Goal: Find specific page/section: Find specific page/section

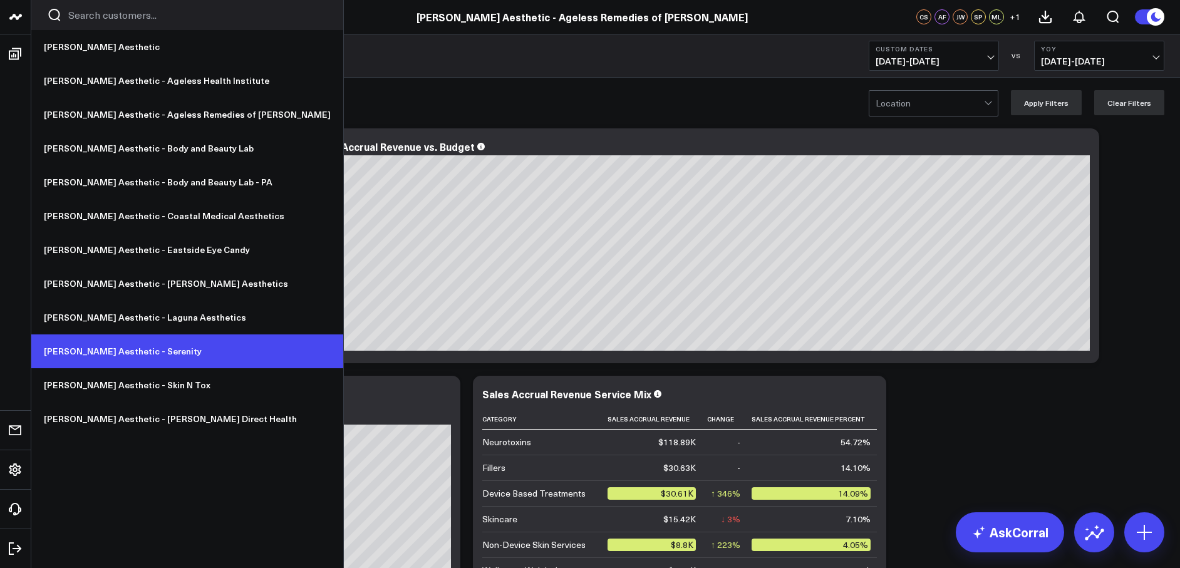
click at [128, 351] on link "[PERSON_NAME] Aesthetic - Serenity" at bounding box center [187, 351] width 312 height 34
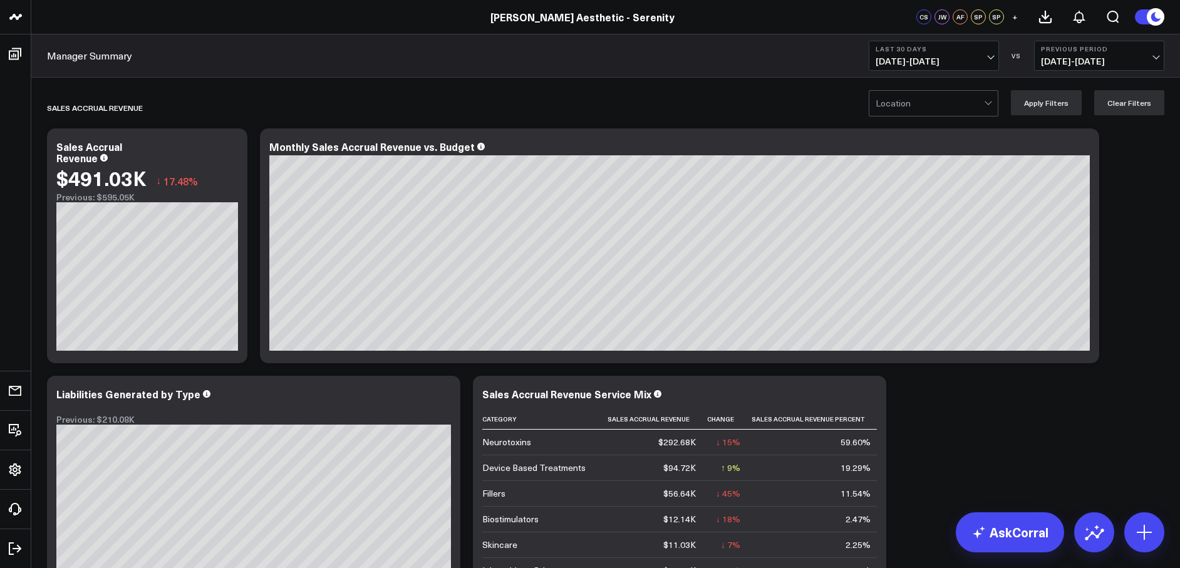
click at [922, 57] on span "09/10/25 - 10/09/25" at bounding box center [933, 61] width 116 height 10
click at [795, 43] on div "Manager Summary Last 30 Days 09/10/25 - 10/09/25 VS Previous Period 08/11/25 - …" at bounding box center [605, 55] width 1148 height 43
click at [1110, 18] on icon "Open search" at bounding box center [1112, 16] width 15 height 15
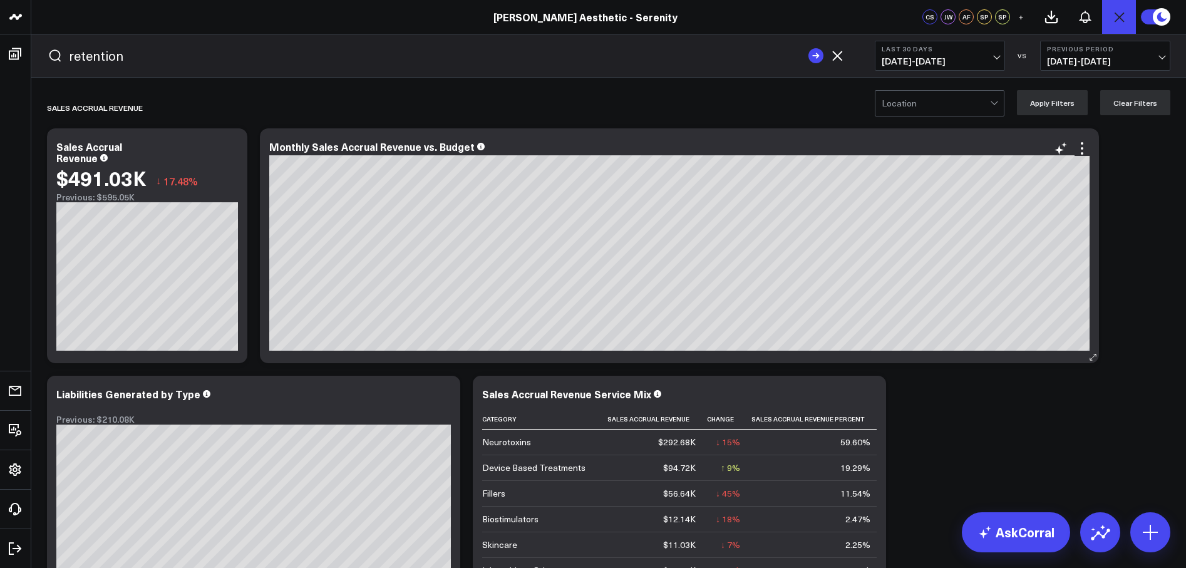
type input "retention"
click at [808, 48] on button "submit" at bounding box center [815, 55] width 15 height 15
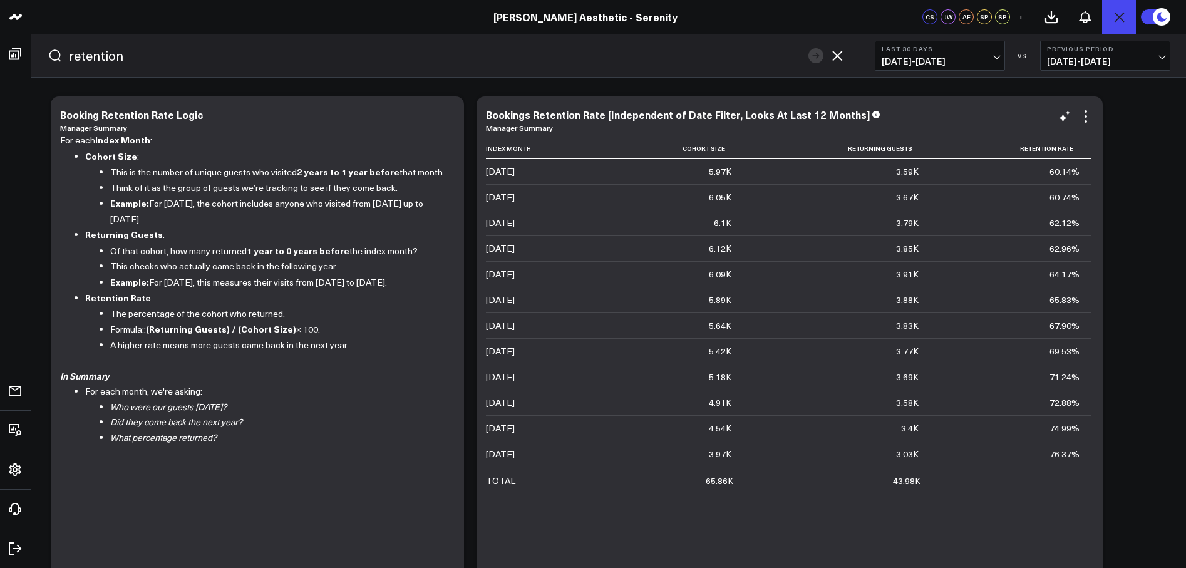
drag, startPoint x: 486, startPoint y: 172, endPoint x: 512, endPoint y: 380, distance: 210.2
click at [510, 374] on tbody "2025-10-01 5.97K 3.59K 60.14% 2025-09-01 6.05K 3.67K 60.74% 2025-08-01 6.1K 3.7…" at bounding box center [788, 312] width 605 height 307
drag, startPoint x: 530, startPoint y: 457, endPoint x: 490, endPoint y: 180, distance: 279.8
click at [490, 180] on tbody "2025-10-01 5.97K 3.59K 60.14% 2025-09-01 6.05K 3.67K 60.74% 2025-08-01 6.1K 3.7…" at bounding box center [788, 312] width 605 height 307
click at [1090, 111] on icon at bounding box center [1085, 116] width 15 height 15
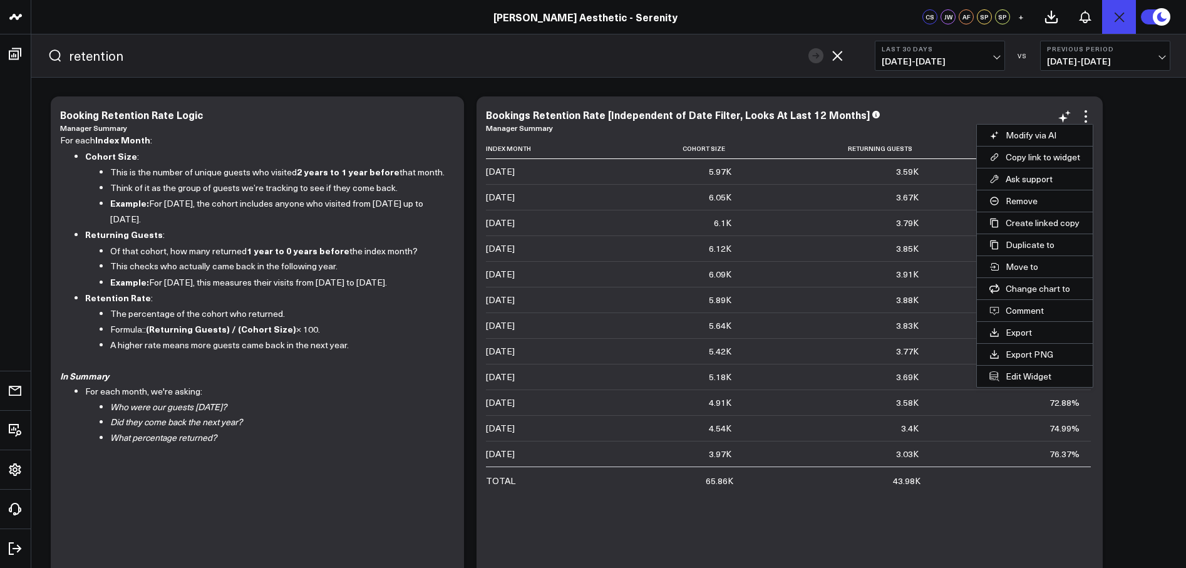
click at [632, 506] on div "Index Month Cohort Size Returning Guests Retention Rate 2025-10-01 5.97K 3.59K …" at bounding box center [789, 352] width 607 height 428
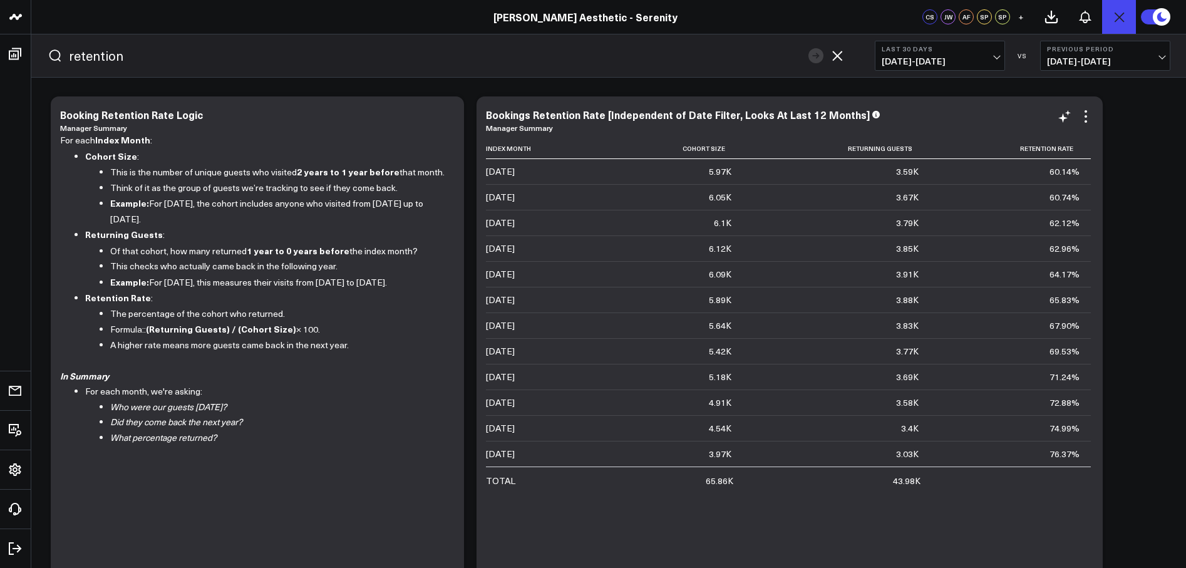
drag, startPoint x: 490, startPoint y: 171, endPoint x: 603, endPoint y: 370, distance: 229.1
click at [574, 366] on tbody "2025-10-01 5.97K 3.59K 60.14% 2025-09-01 6.05K 3.67K 60.74% 2025-08-01 6.1K 3.7…" at bounding box center [788, 312] width 605 height 307
drag, startPoint x: 1080, startPoint y: 454, endPoint x: 1025, endPoint y: 143, distance: 316.1
click at [1025, 143] on table "Index Month Cohort Size Returning Guests Retention Rate 2025-10-01 5.97K 3.59K …" at bounding box center [788, 315] width 605 height 355
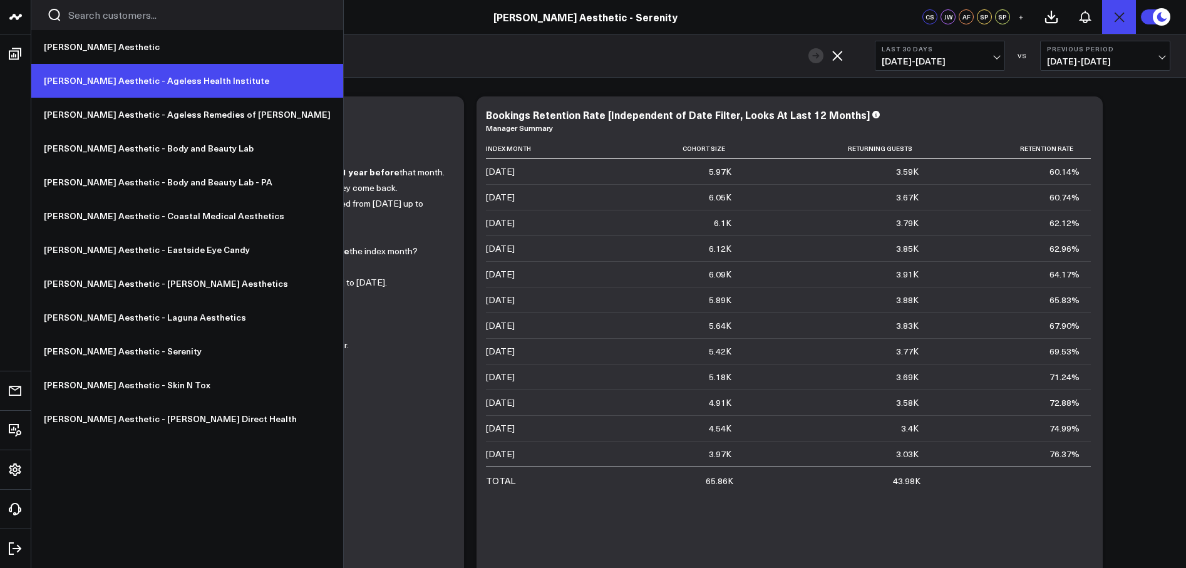
click at [99, 86] on link "[PERSON_NAME] Aesthetic - Ageless Health Institute" at bounding box center [187, 81] width 312 height 34
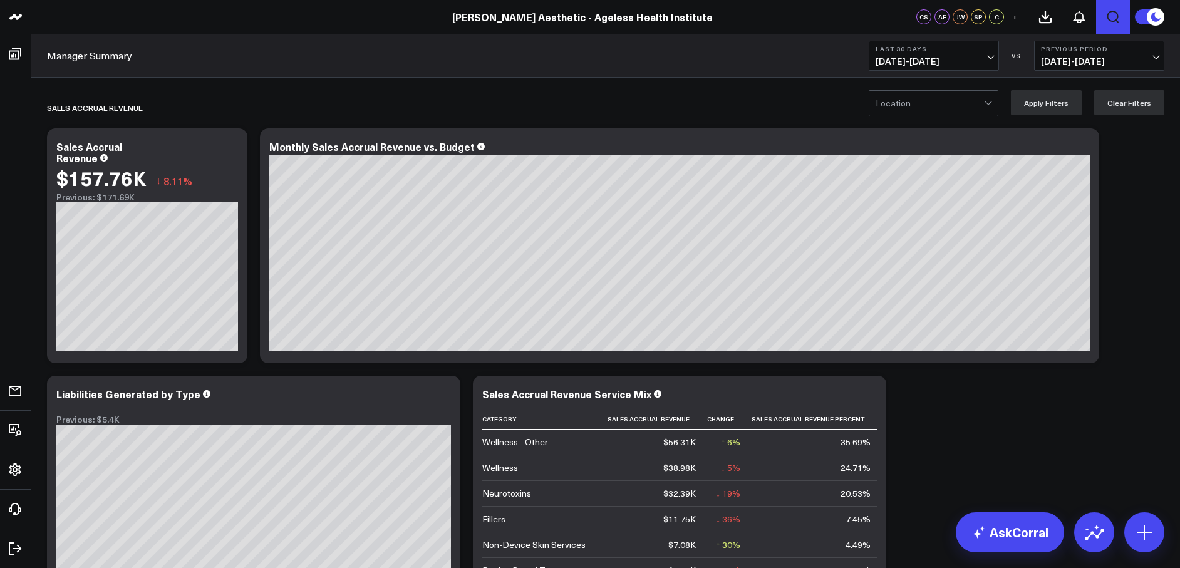
click at [1113, 14] on icon "Open search" at bounding box center [1112, 16] width 15 height 15
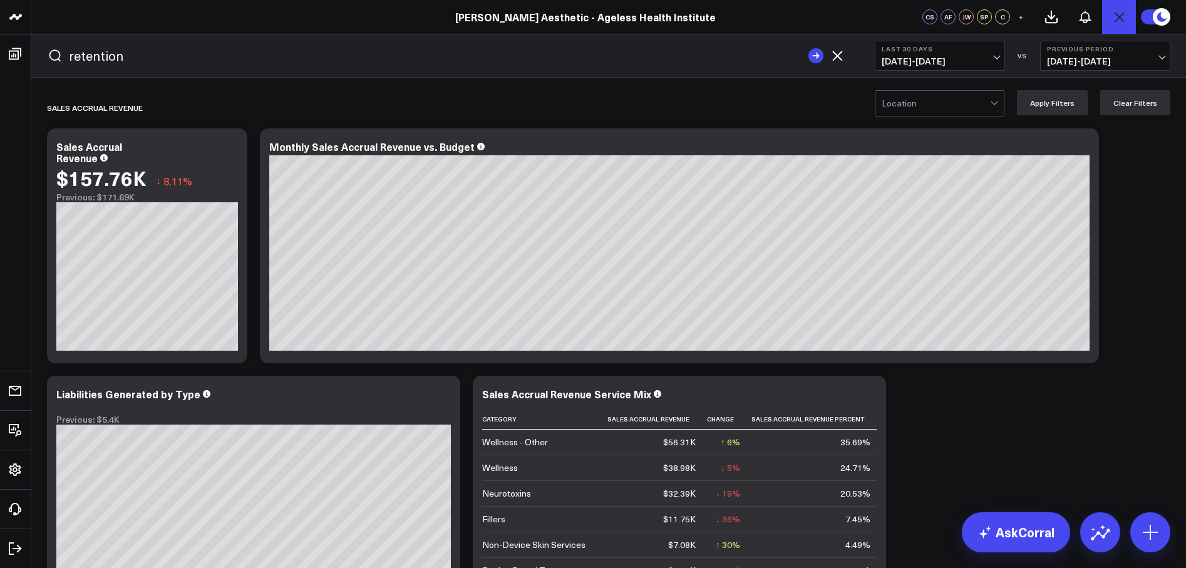
click at [808, 48] on button "submit" at bounding box center [815, 55] width 15 height 15
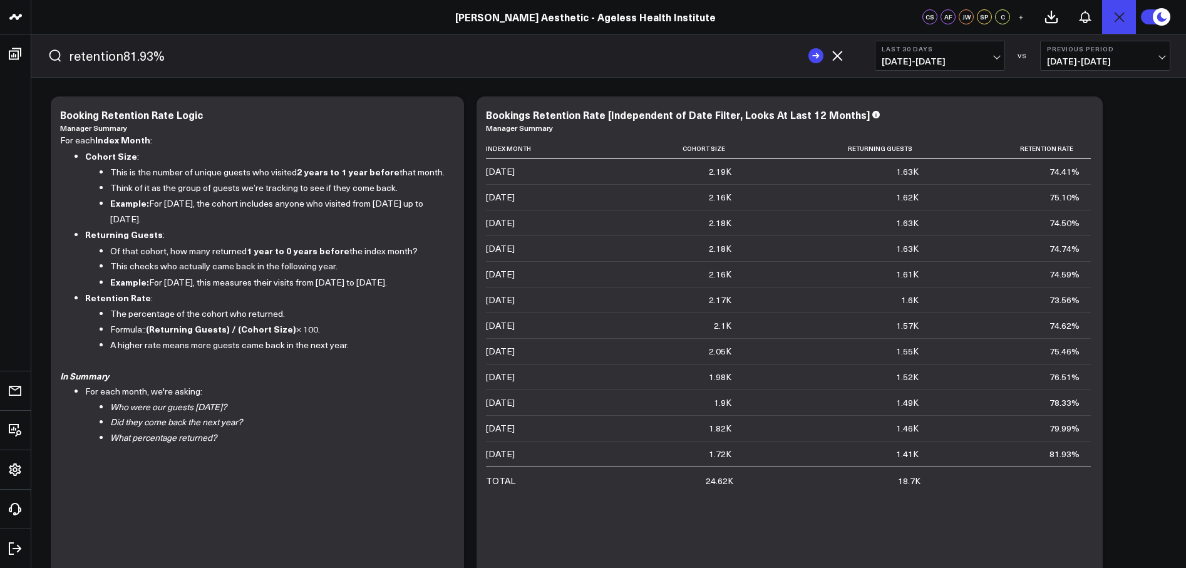
click at [808, 48] on button "submit" at bounding box center [815, 55] width 15 height 15
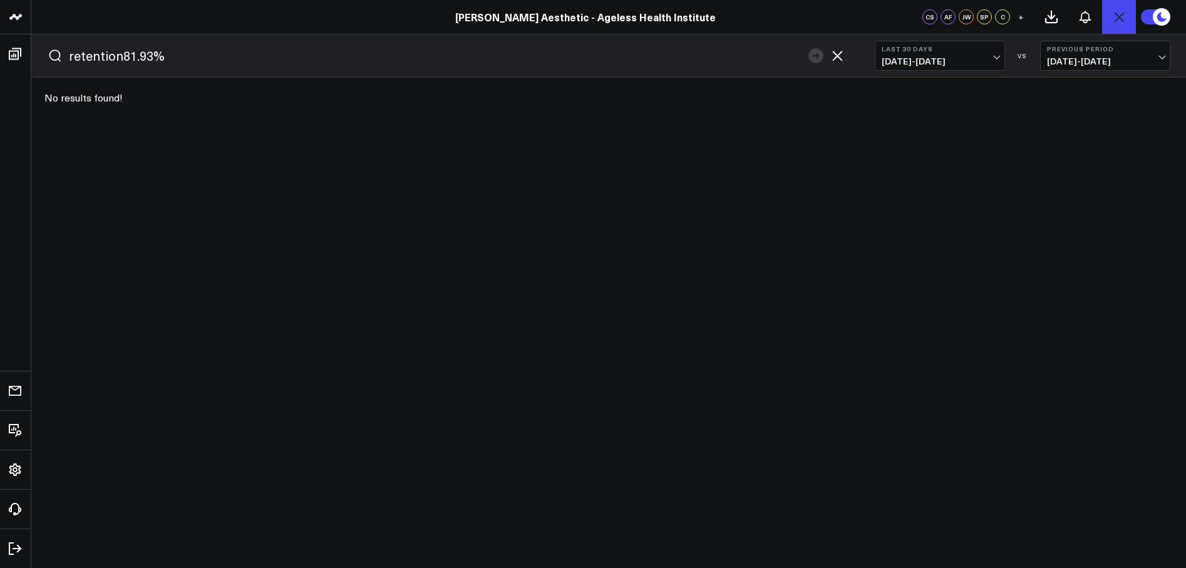
drag, startPoint x: 167, startPoint y: 60, endPoint x: 118, endPoint y: 57, distance: 48.9
click at [118, 57] on input "retention81.93%" at bounding box center [435, 55] width 733 height 19
type input "retention"
click at [808, 48] on button "submit" at bounding box center [815, 55] width 15 height 15
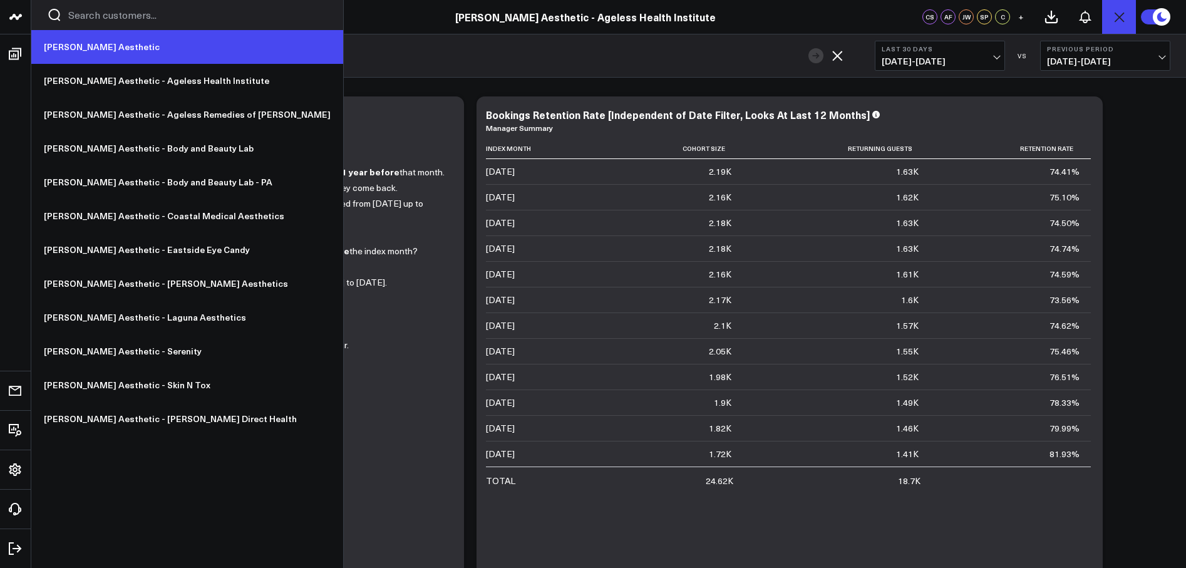
click at [70, 46] on link "[PERSON_NAME] Aesthetic" at bounding box center [187, 47] width 312 height 34
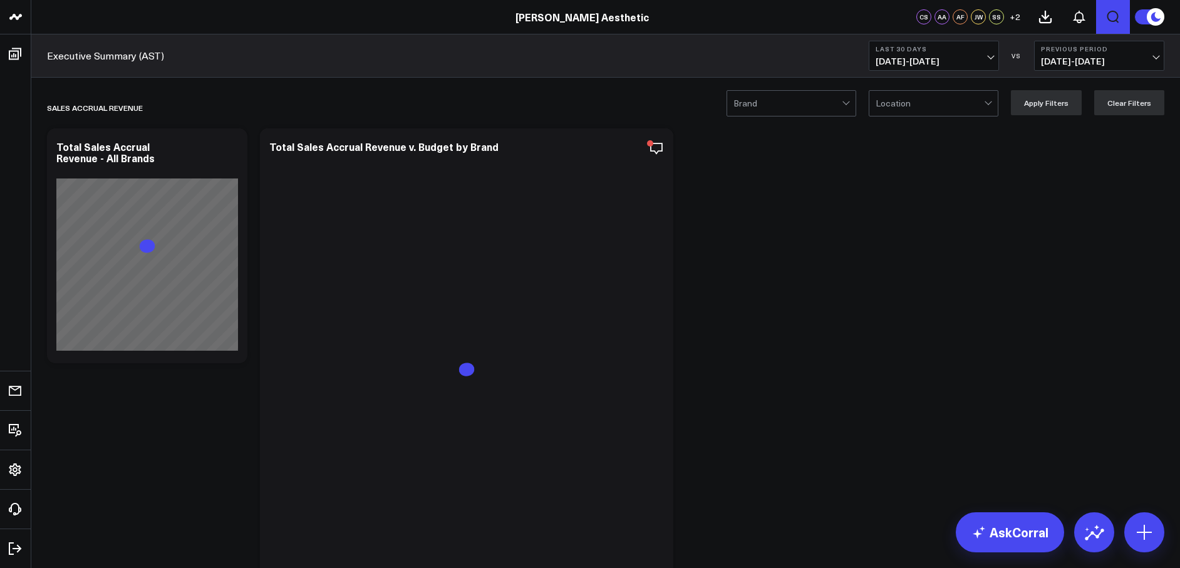
click at [1112, 16] on icon "Open search" at bounding box center [1112, 16] width 15 height 15
type input "retention"
click at [808, 48] on button "submit" at bounding box center [815, 55] width 15 height 15
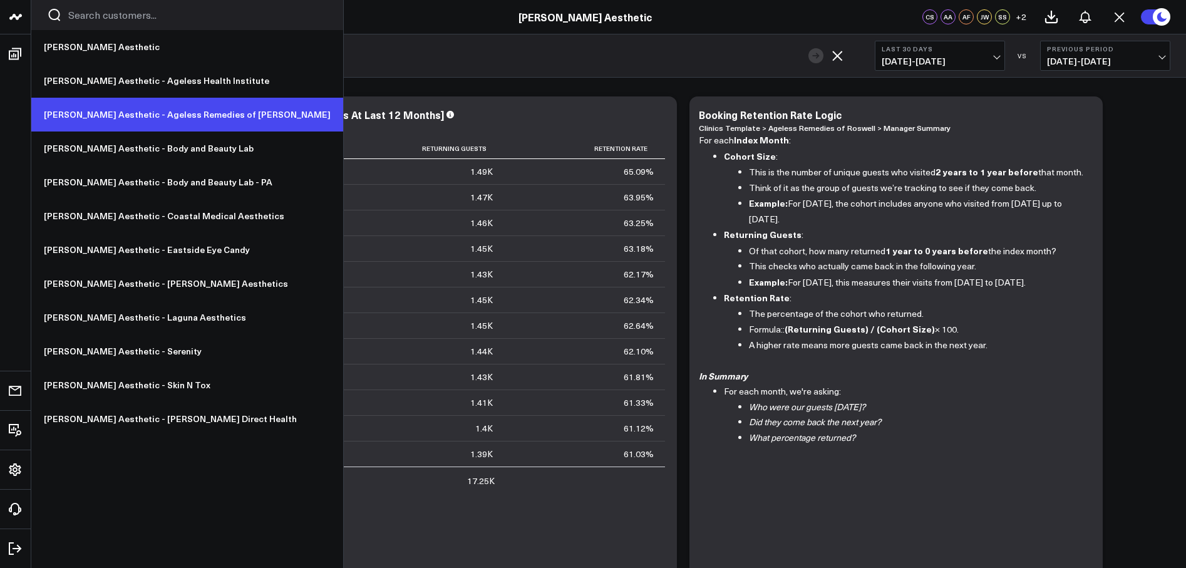
click at [96, 108] on link "[PERSON_NAME] Aesthetic - Ageless Remedies of [PERSON_NAME]" at bounding box center [187, 115] width 312 height 34
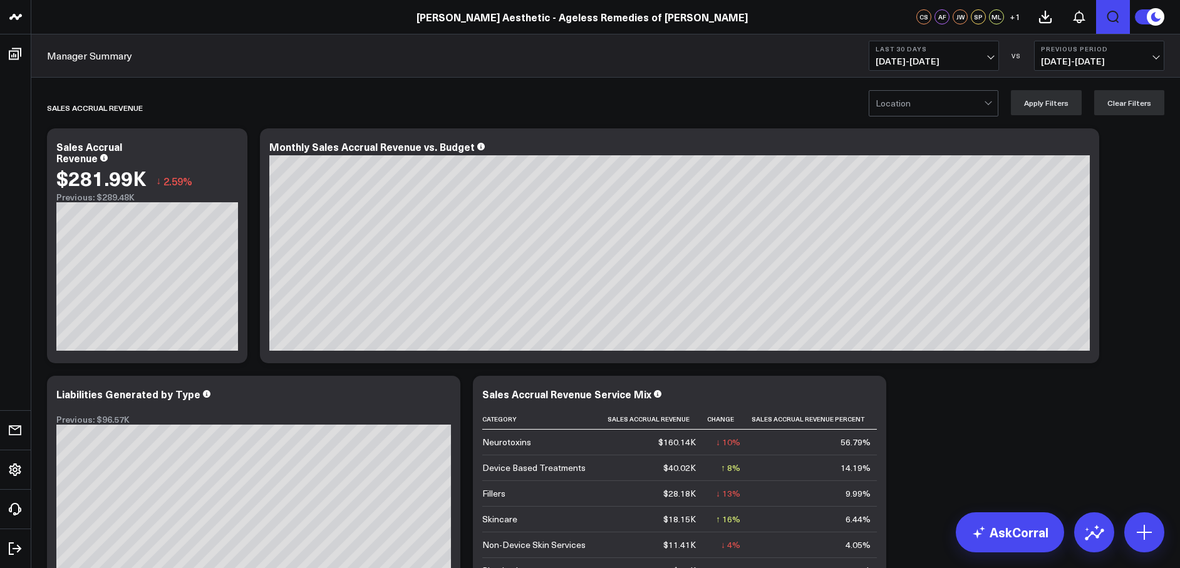
click at [1116, 16] on icon "Open search" at bounding box center [1112, 16] width 15 height 15
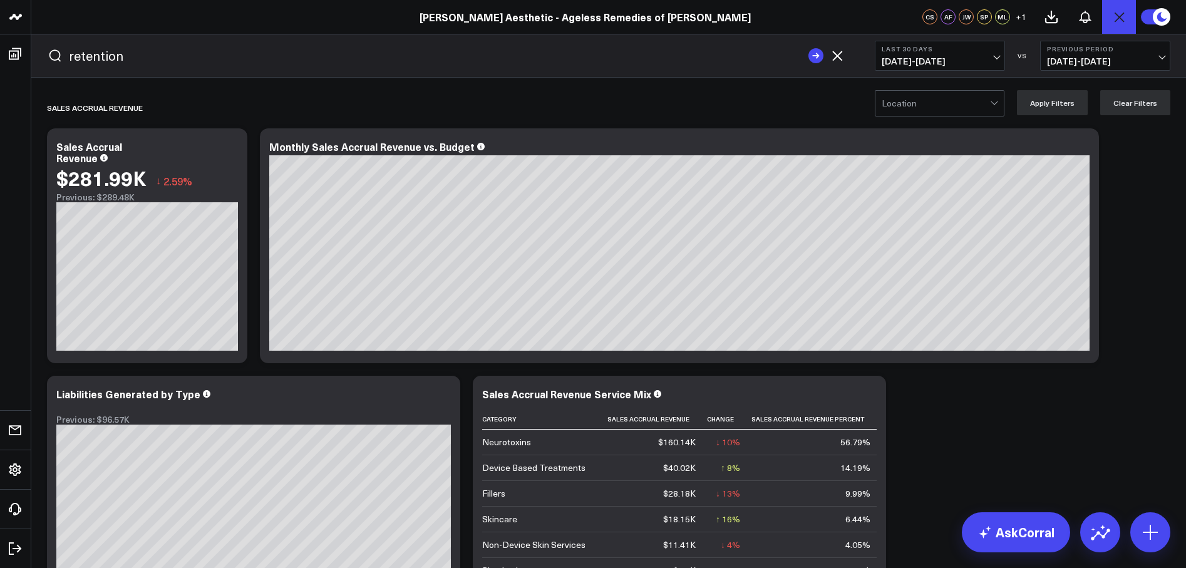
type input "retention"
click at [808, 48] on button "submit" at bounding box center [815, 55] width 15 height 15
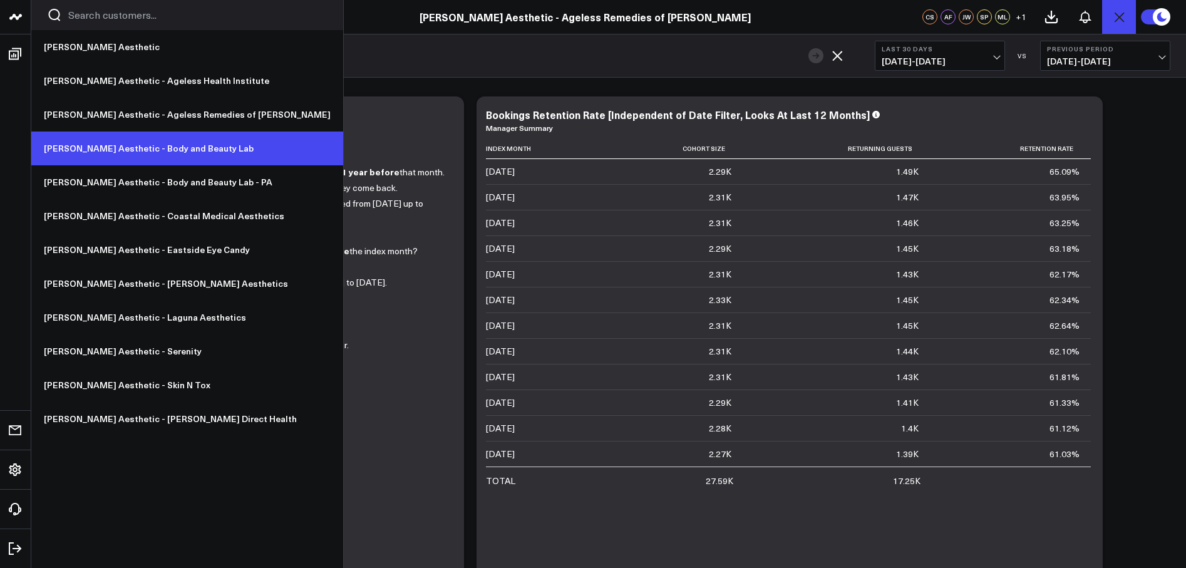
click at [110, 138] on link "[PERSON_NAME] Aesthetic - Body and Beauty Lab" at bounding box center [187, 149] width 312 height 34
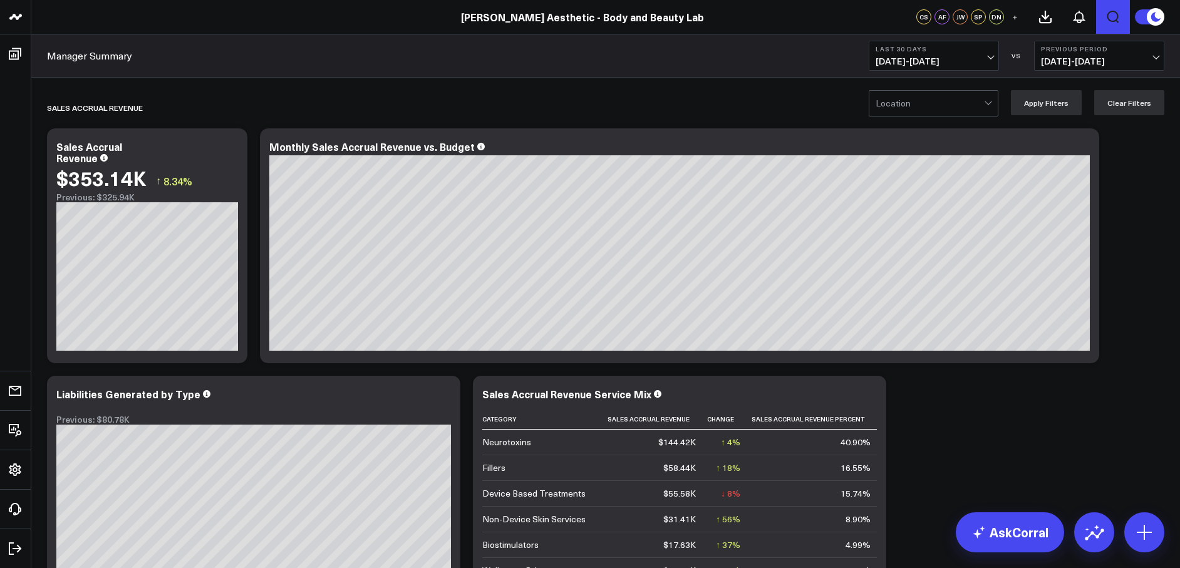
click at [1110, 18] on icon "Open search" at bounding box center [1112, 16] width 15 height 15
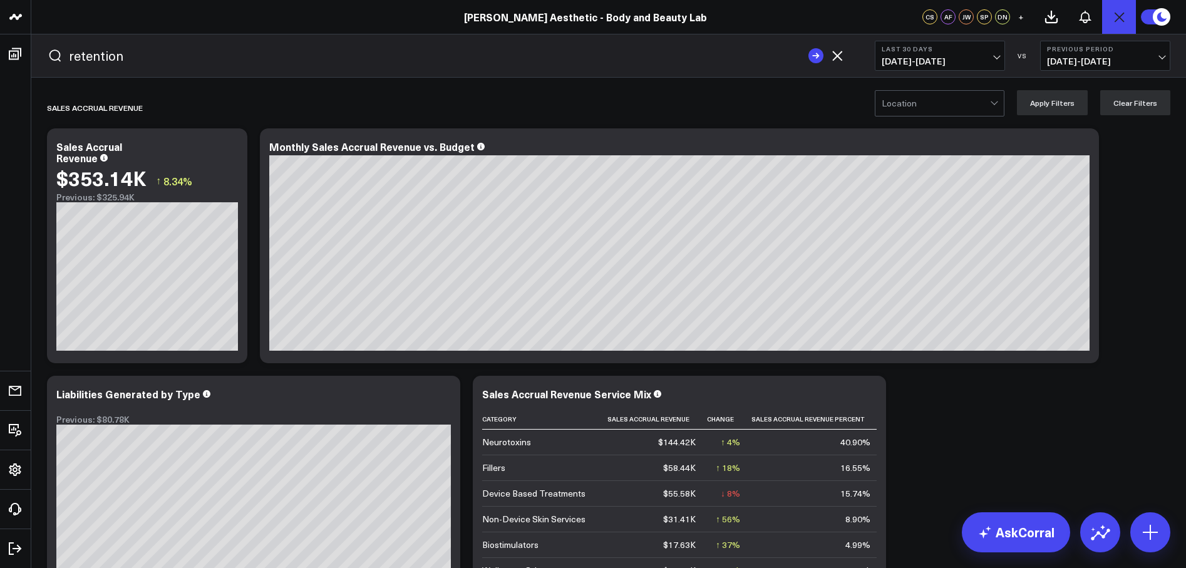
type input "retention"
click at [808, 48] on button "submit" at bounding box center [815, 55] width 15 height 15
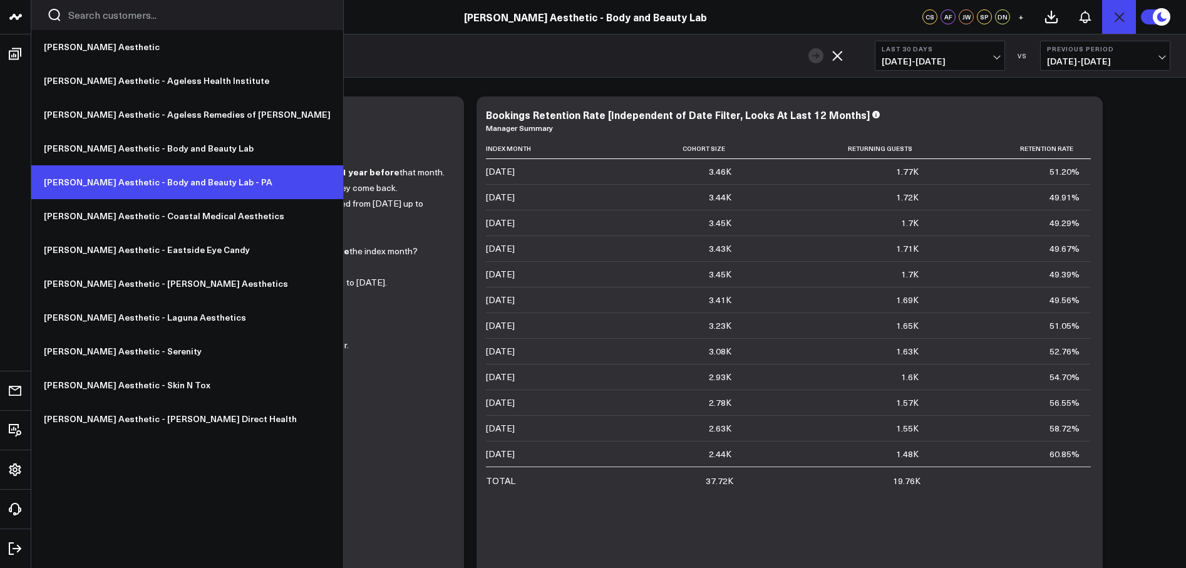
click at [111, 185] on link "[PERSON_NAME] Aesthetic - Body and Beauty Lab - PA" at bounding box center [187, 182] width 312 height 34
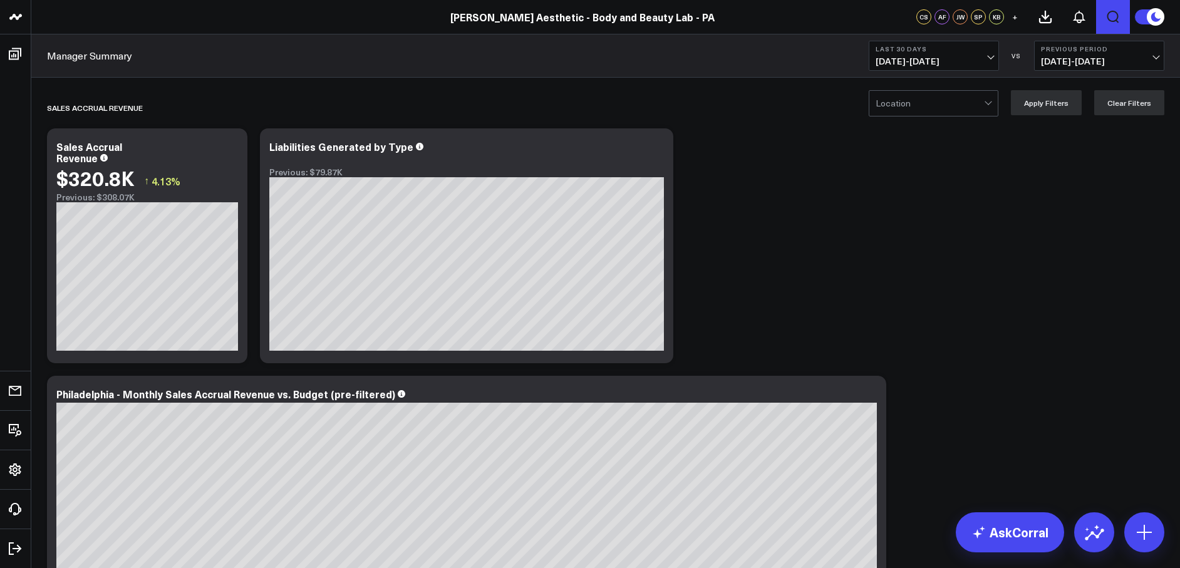
click at [1117, 15] on icon "Open search" at bounding box center [1112, 16] width 15 height 15
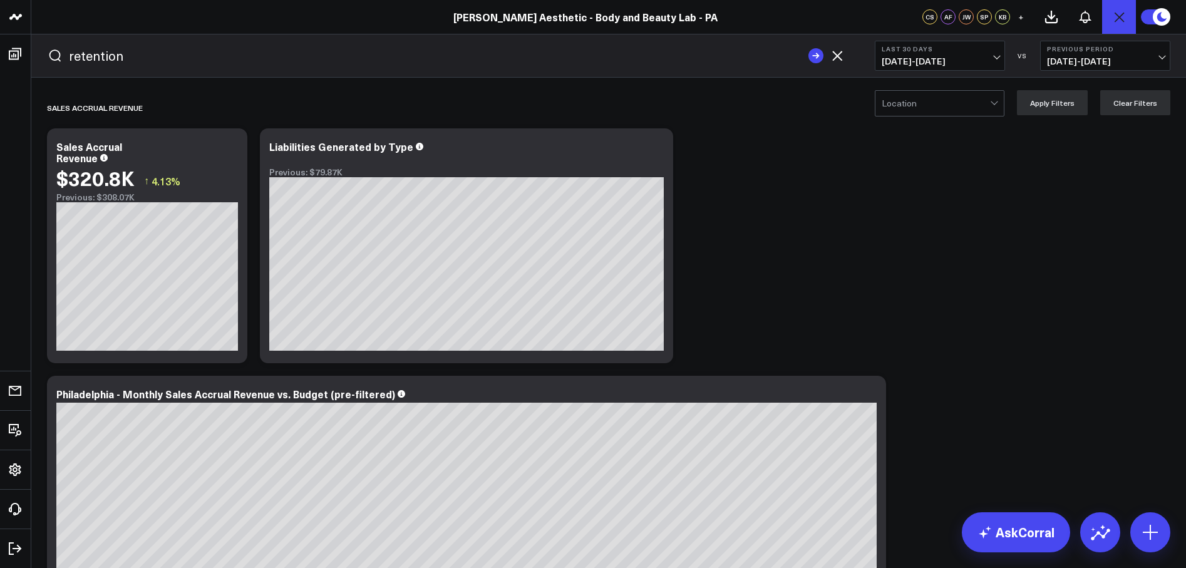
type input "retention"
click at [808, 48] on button "submit" at bounding box center [815, 55] width 15 height 15
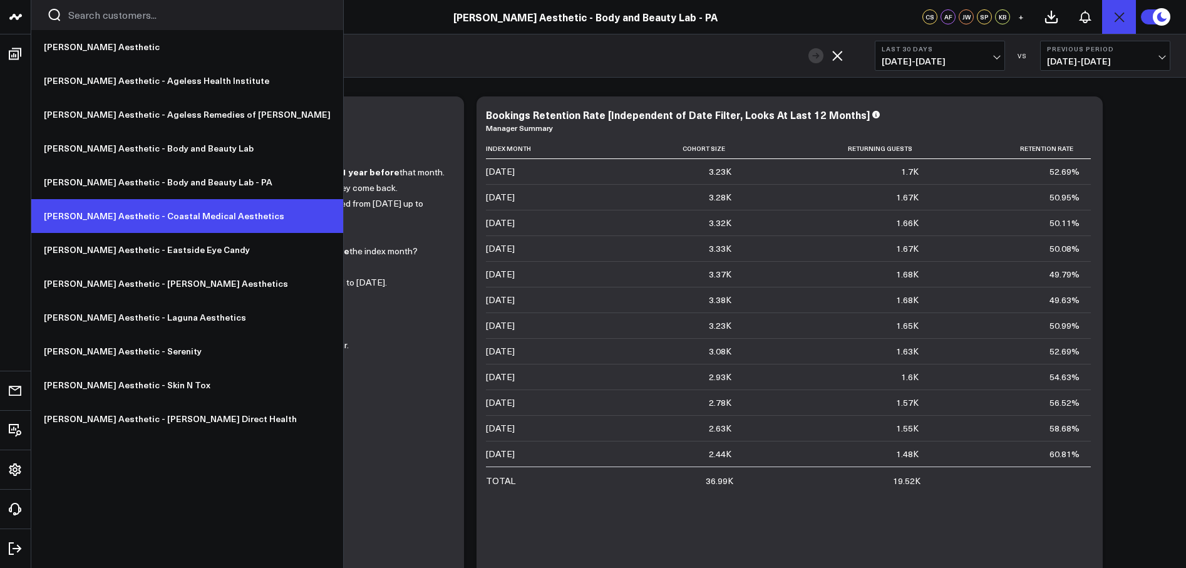
click at [121, 213] on link "[PERSON_NAME] Aesthetic - Coastal Medical Aesthetics" at bounding box center [187, 216] width 312 height 34
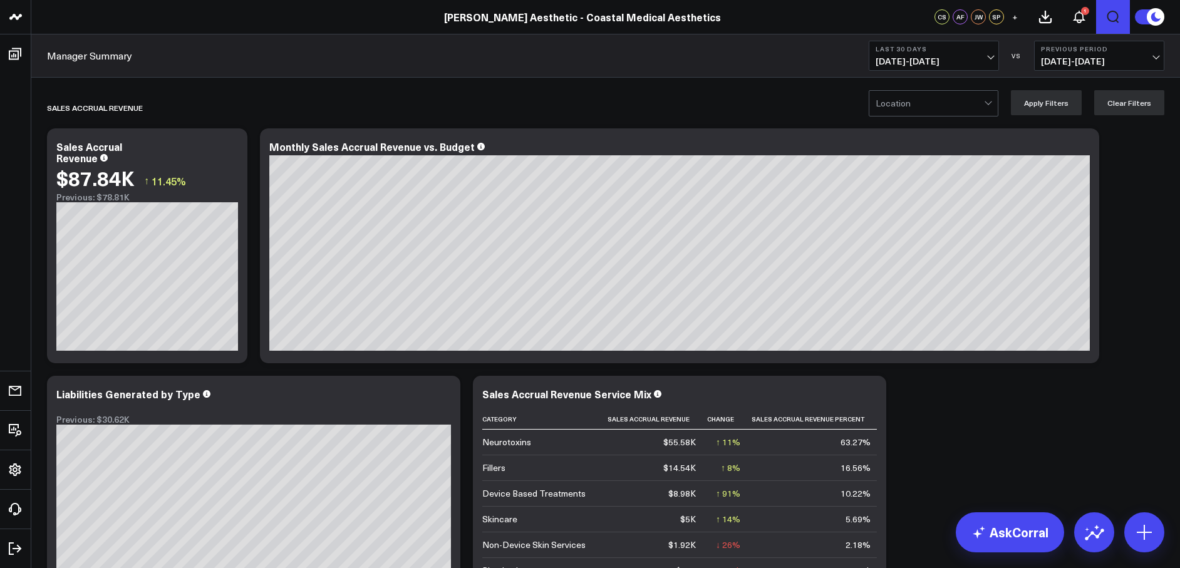
click at [1117, 15] on icon "Open search" at bounding box center [1113, 17] width 12 height 13
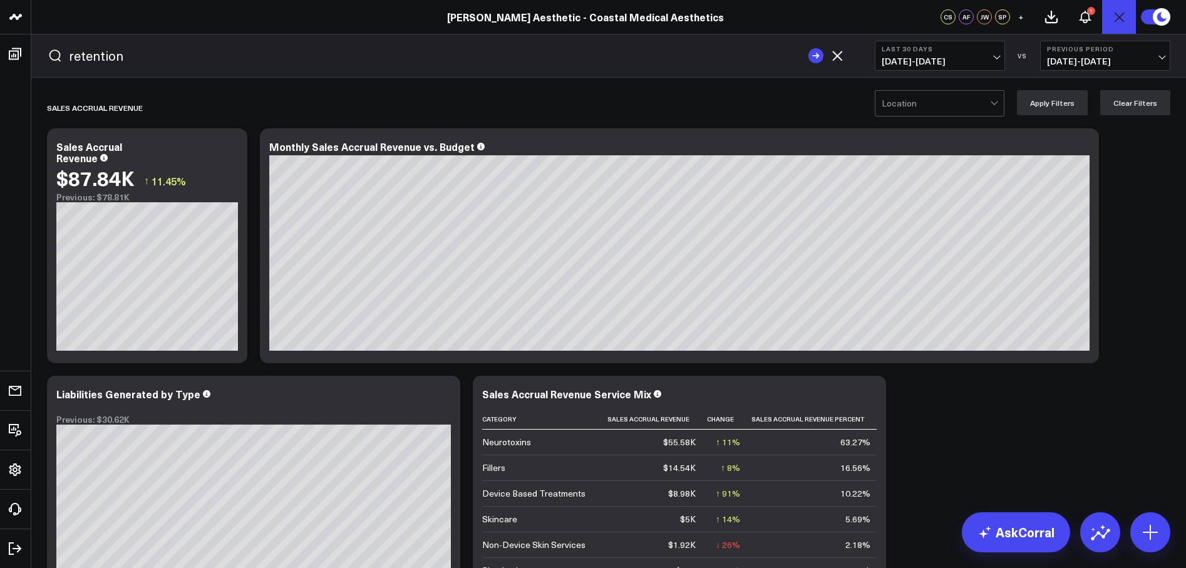
type input "retention"
click at [808, 48] on button "submit" at bounding box center [815, 55] width 15 height 15
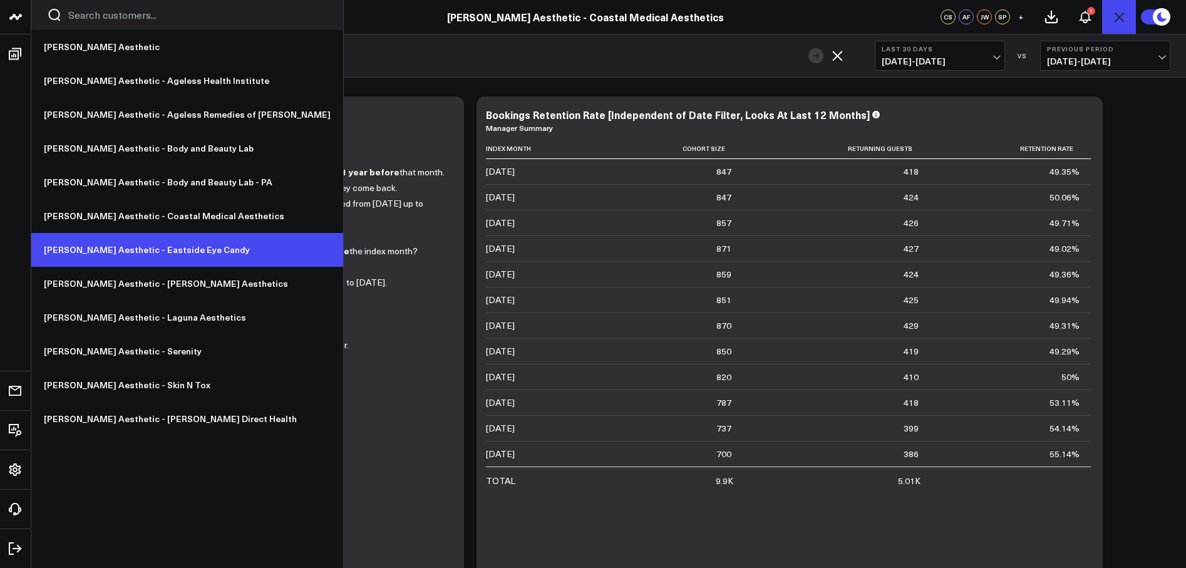
click at [97, 254] on link "[PERSON_NAME] Aesthetic - Eastside Eye Candy" at bounding box center [187, 250] width 312 height 34
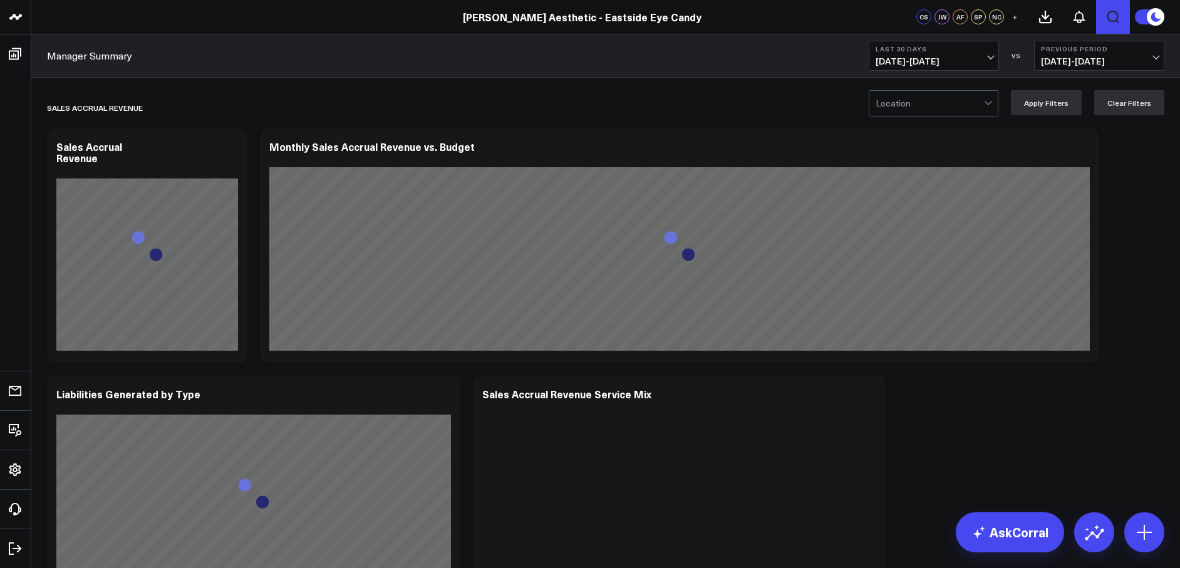
click at [1101, 13] on button "Open search" at bounding box center [1113, 17] width 34 height 34
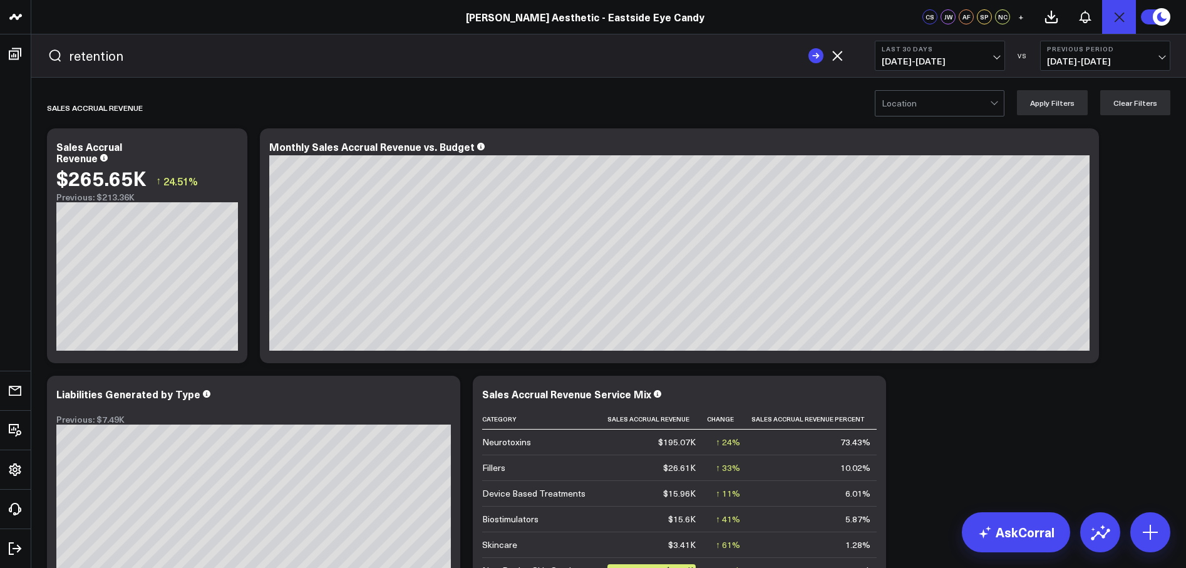
type input "retention"
click at [808, 48] on button "submit" at bounding box center [815, 55] width 15 height 15
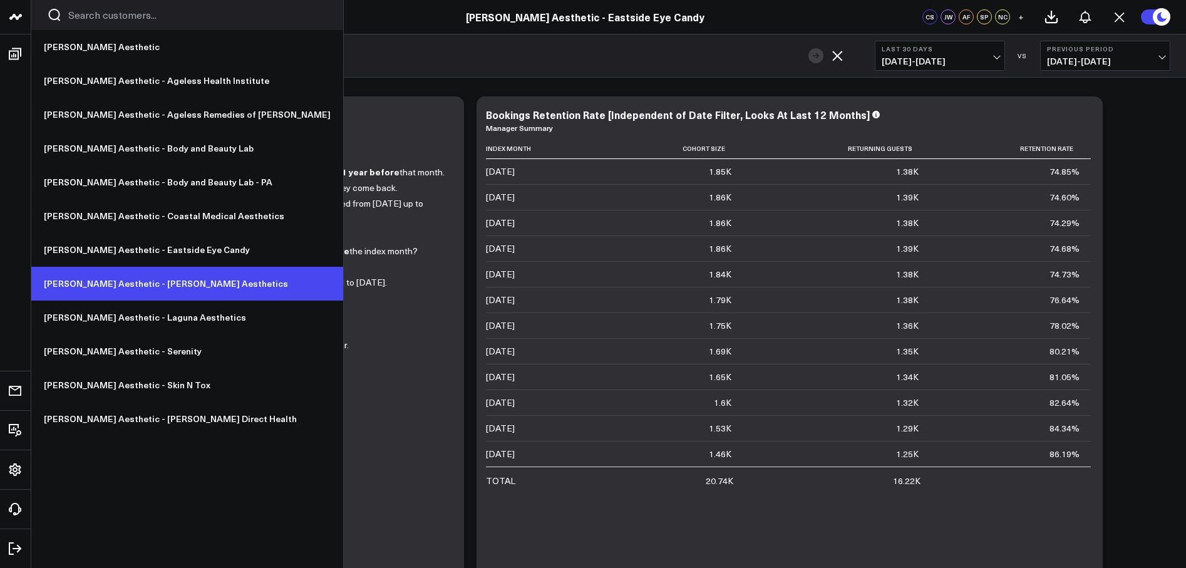
click at [143, 281] on link "[PERSON_NAME] Aesthetic - [PERSON_NAME] Aesthetics" at bounding box center [187, 284] width 312 height 34
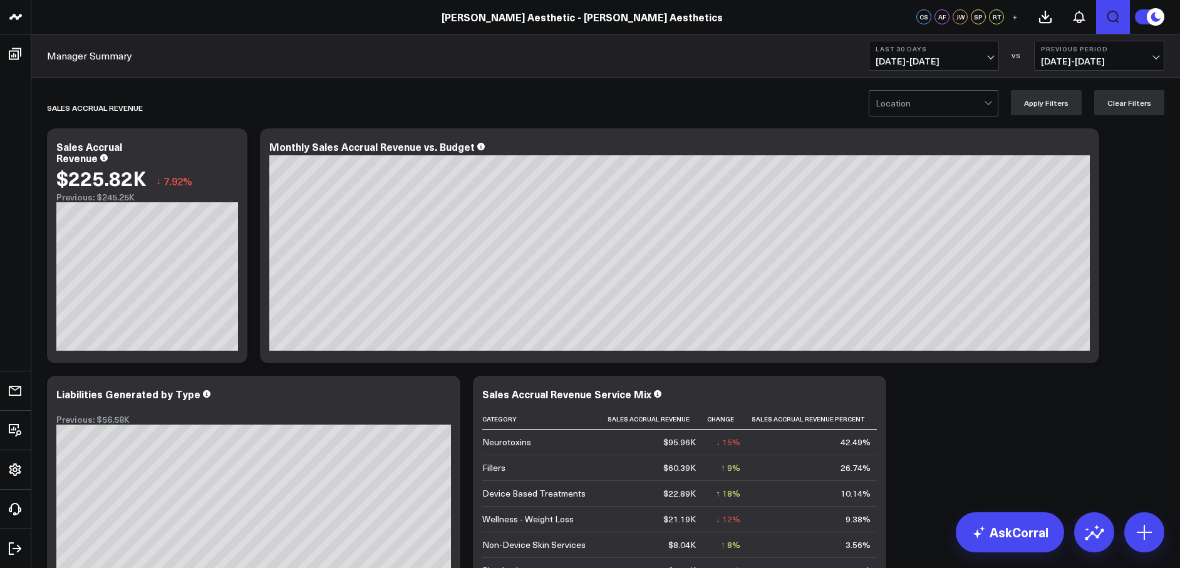
click at [1119, 16] on icon "Open search" at bounding box center [1112, 16] width 15 height 15
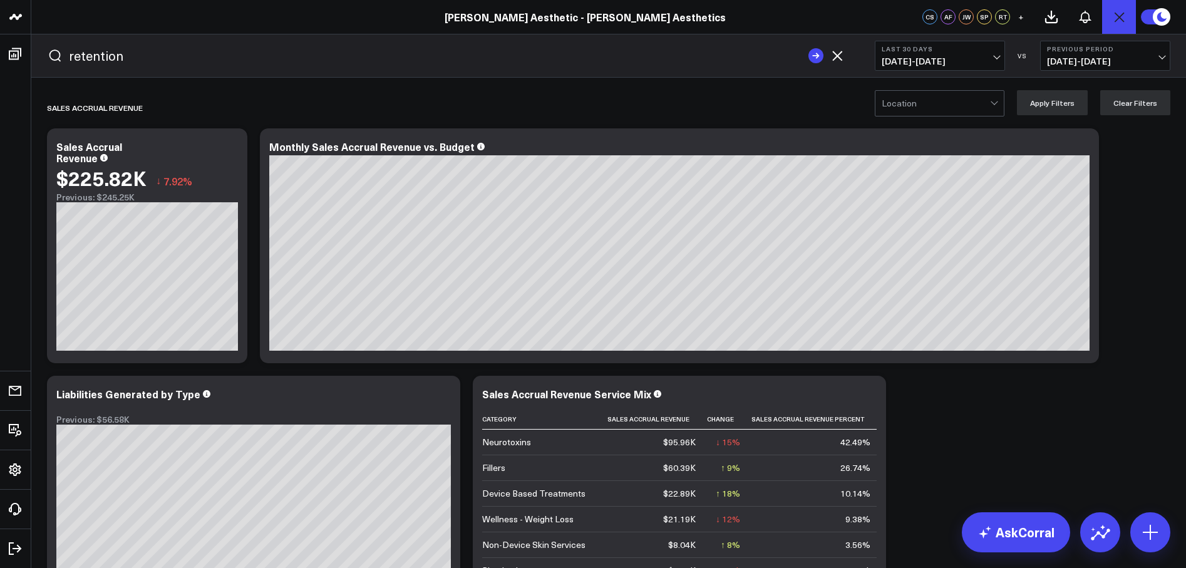
type input "retention"
click at [808, 48] on button "submit" at bounding box center [815, 55] width 15 height 15
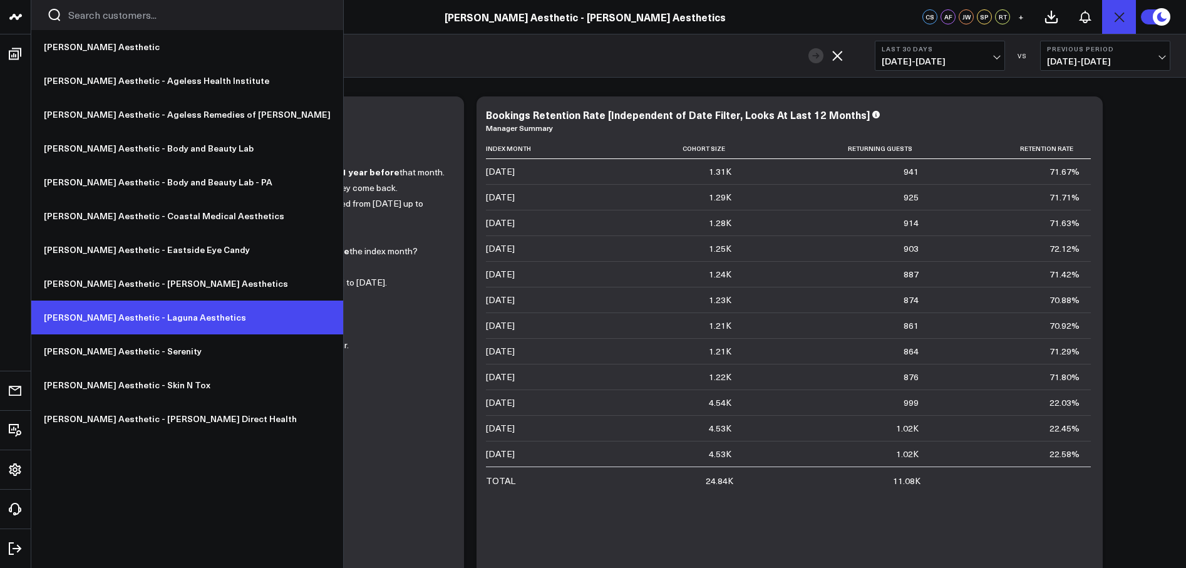
click at [113, 322] on link "[PERSON_NAME] Aesthetic - Laguna Aesthetics" at bounding box center [187, 318] width 312 height 34
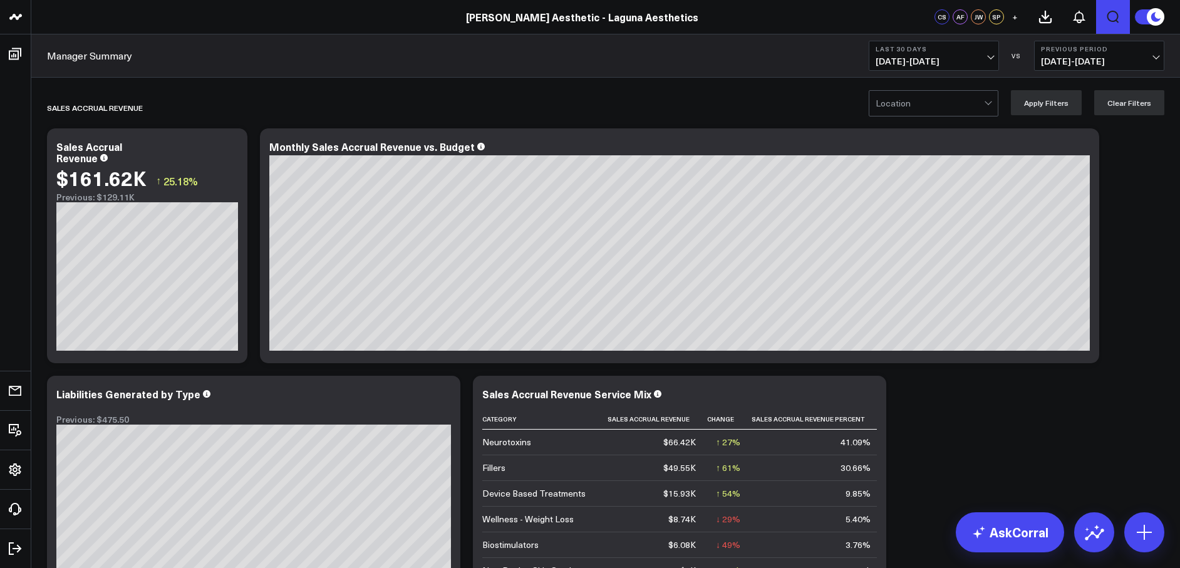
click at [1115, 14] on icon "Open search" at bounding box center [1112, 16] width 15 height 15
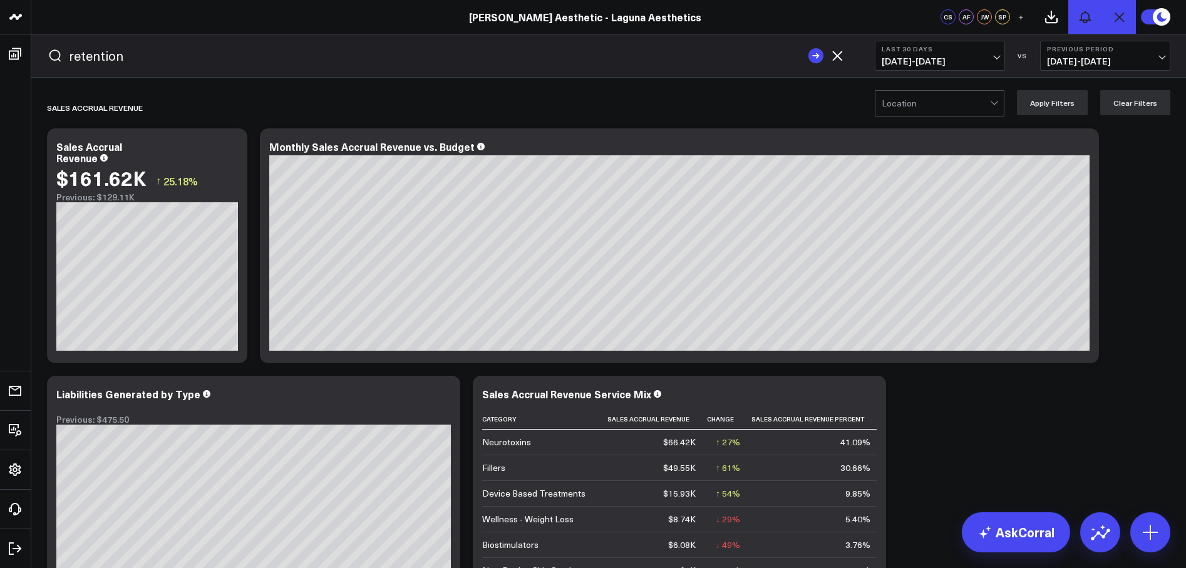
type input "retention"
click at [808, 48] on button "submit" at bounding box center [815, 55] width 15 height 15
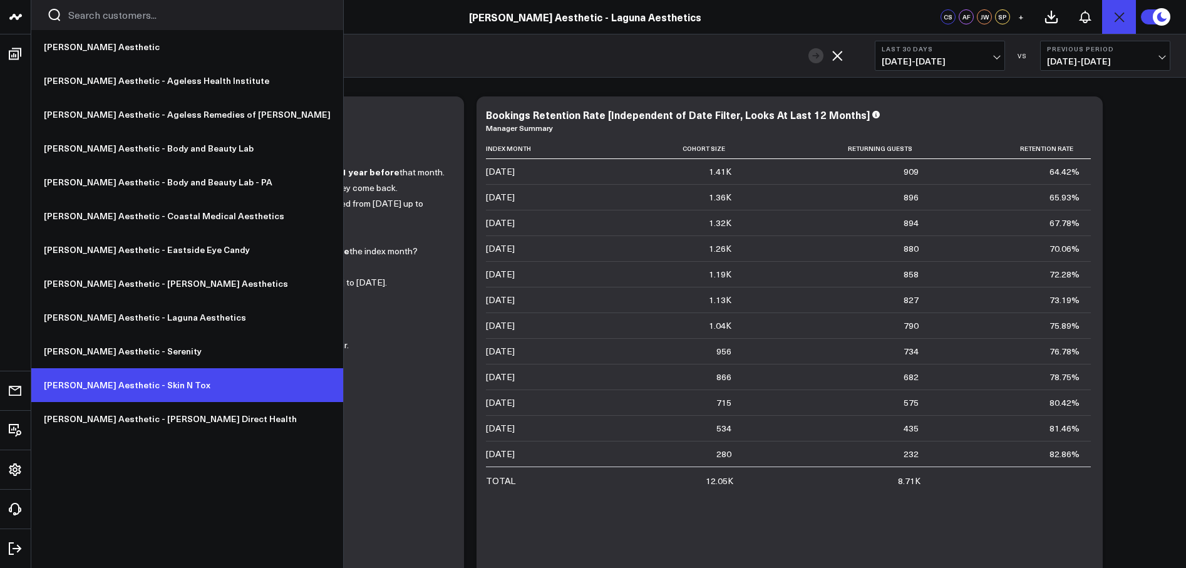
click at [135, 387] on link "[PERSON_NAME] Aesthetic - Skin N Tox" at bounding box center [187, 385] width 312 height 34
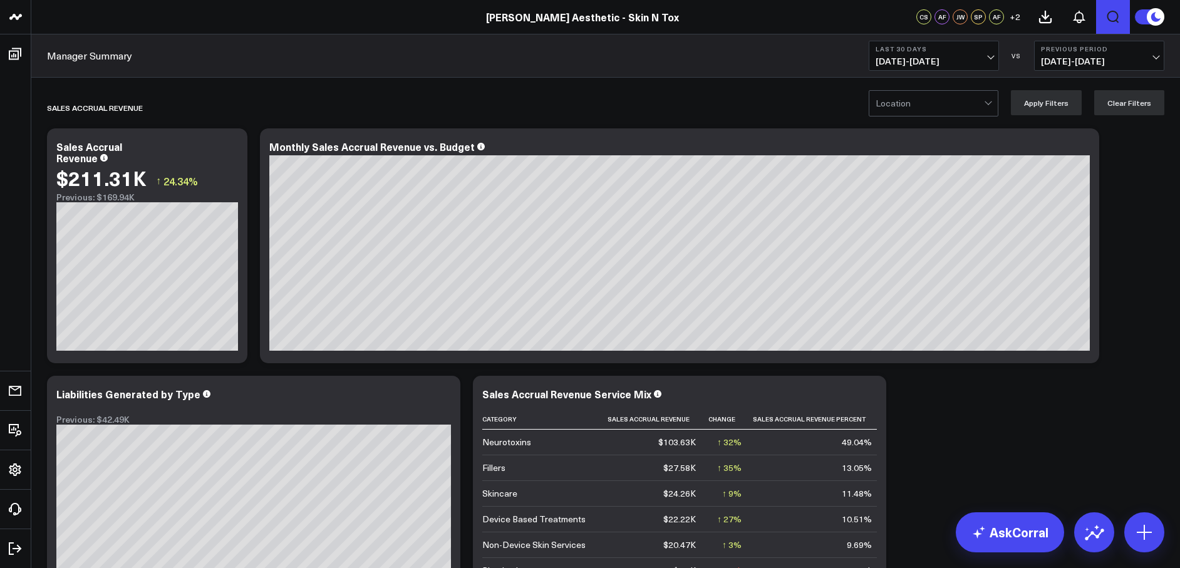
click at [1112, 18] on icon "Open search" at bounding box center [1112, 16] width 15 height 15
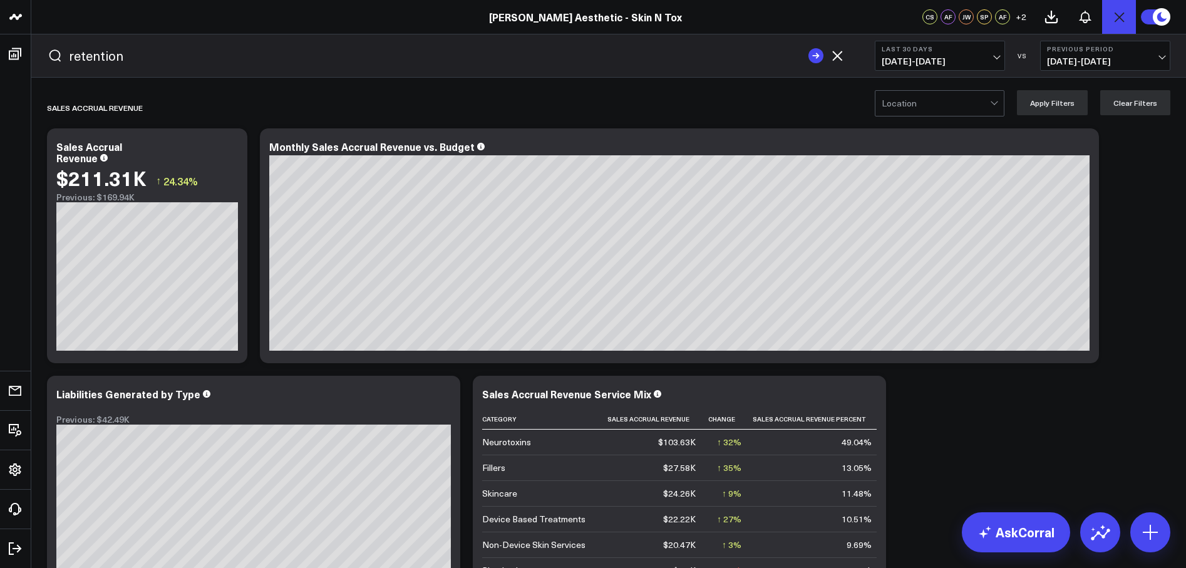
type input "retention"
click at [808, 48] on button "submit" at bounding box center [815, 55] width 15 height 15
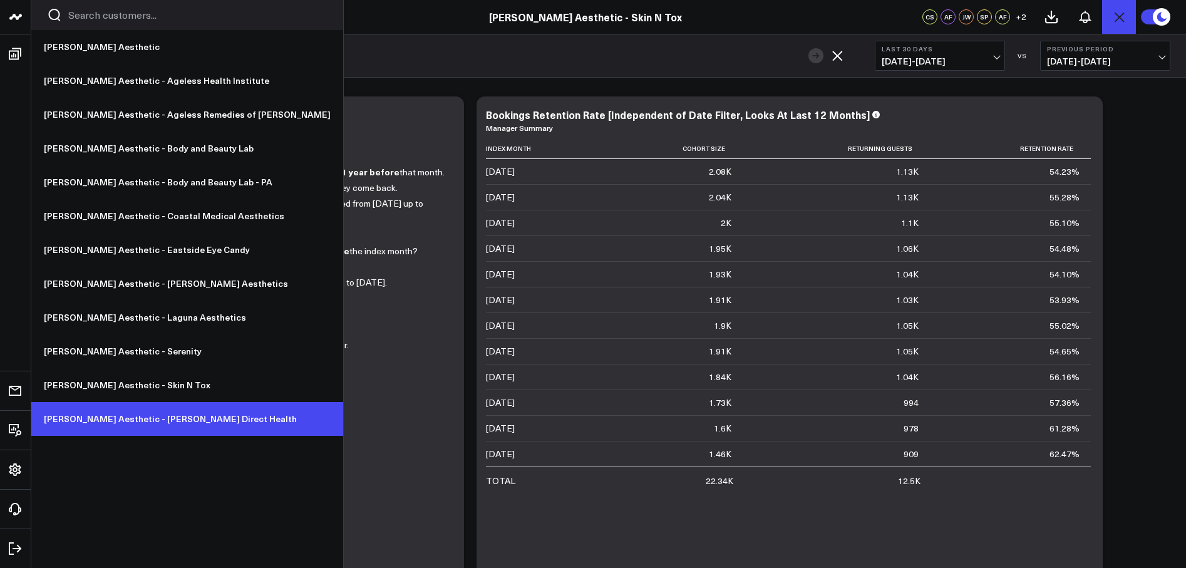
click at [132, 422] on link "[PERSON_NAME] Aesthetic - [PERSON_NAME] Direct Health" at bounding box center [187, 419] width 312 height 34
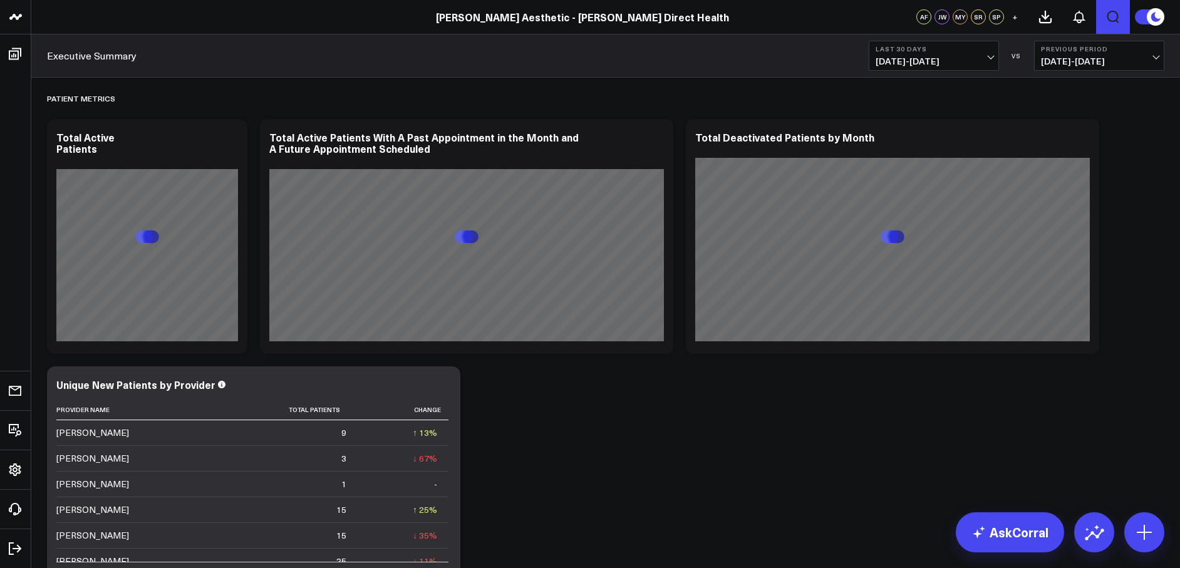
click at [1114, 17] on icon "Open search" at bounding box center [1112, 16] width 15 height 15
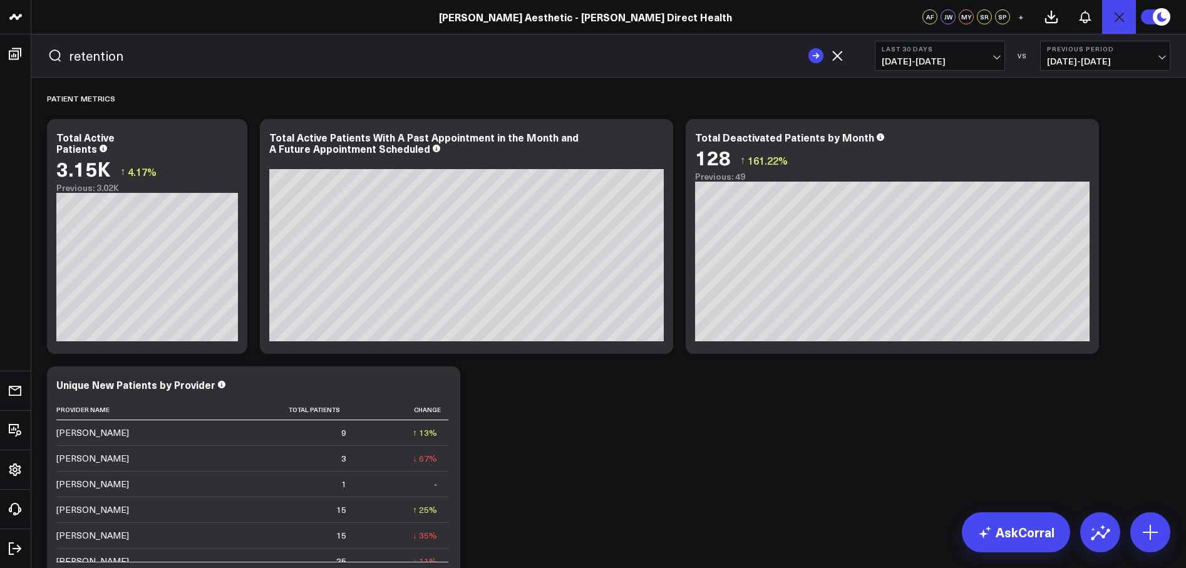
type input "retention"
click at [808, 48] on button "submit" at bounding box center [815, 55] width 15 height 15
